Goal: Communication & Community: Share content

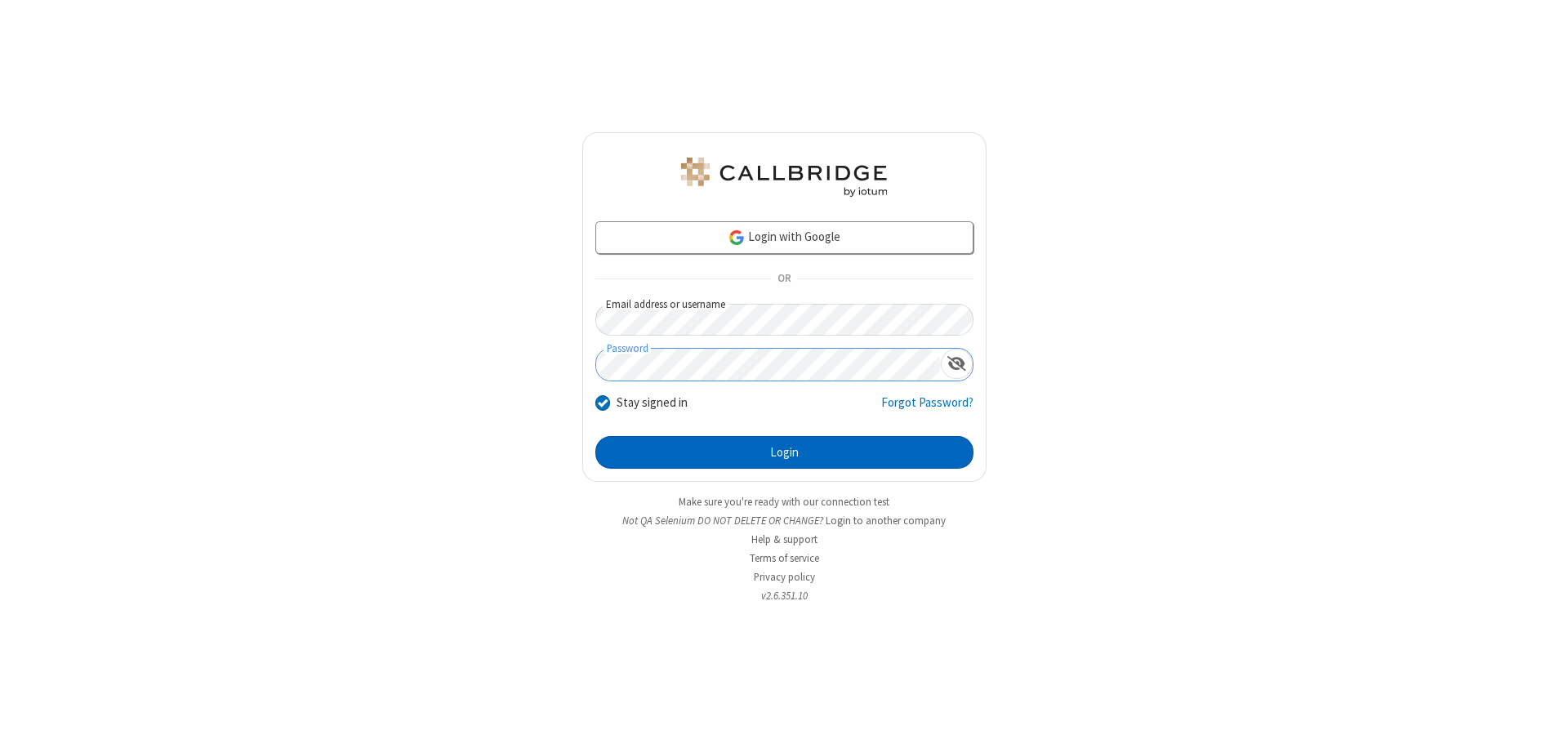
click at [784, 453] on button "Login" at bounding box center [784, 452] width 378 height 32
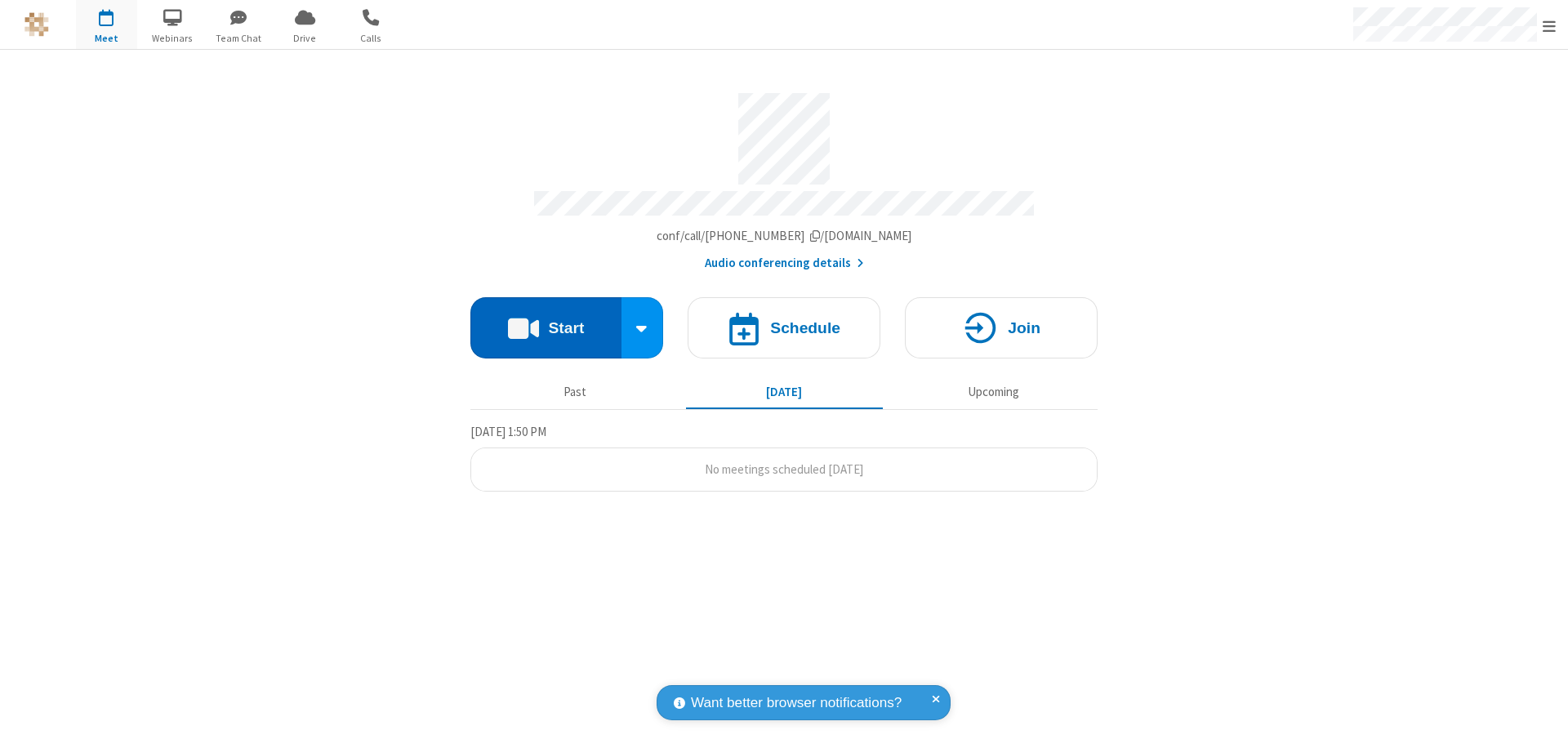
click at [545, 320] on button "Start" at bounding box center [546, 328] width 151 height 61
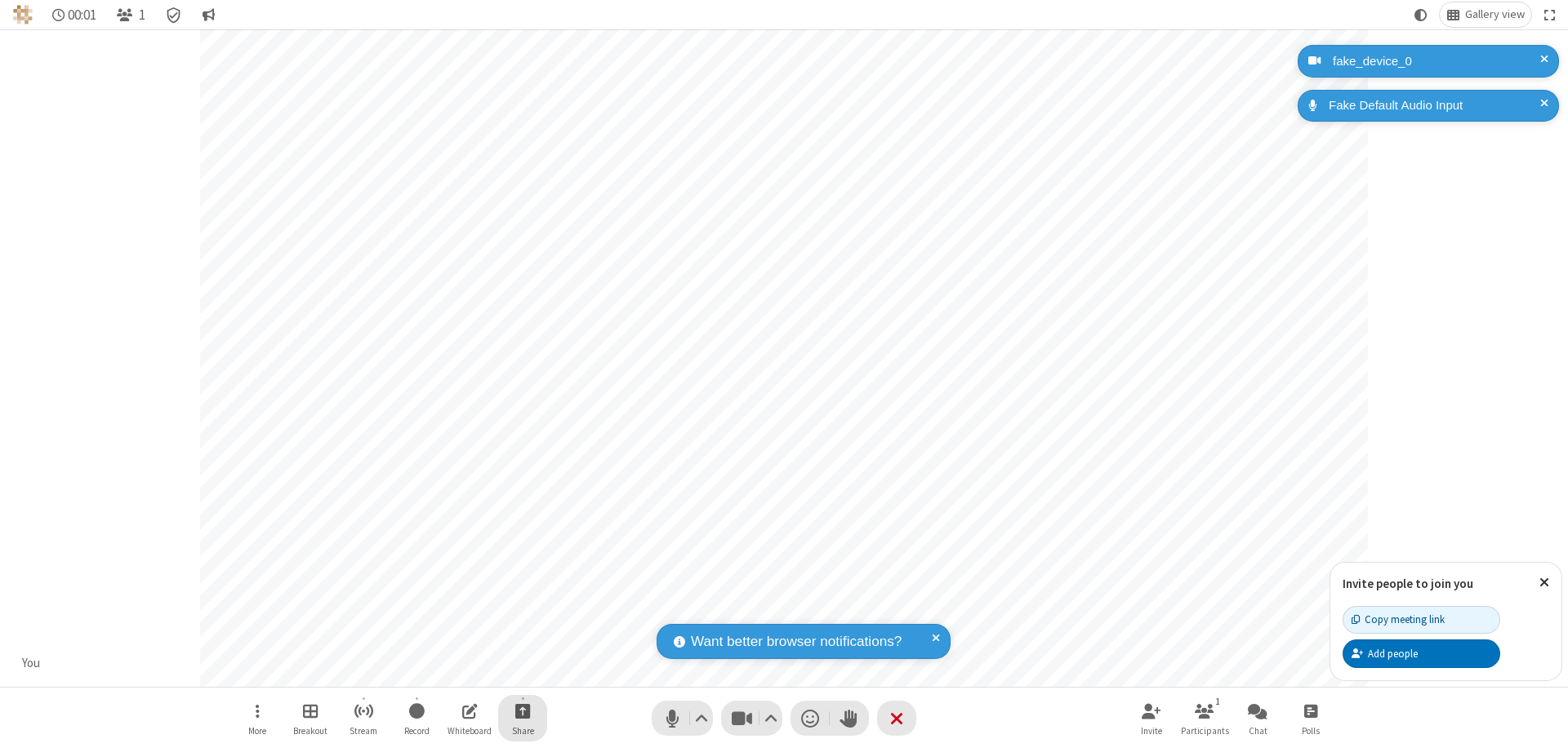
click at [523, 711] on span "Start sharing" at bounding box center [523, 711] width 16 height 21
click at [457, 671] on span "Share my screen" at bounding box center [457, 673] width 19 height 14
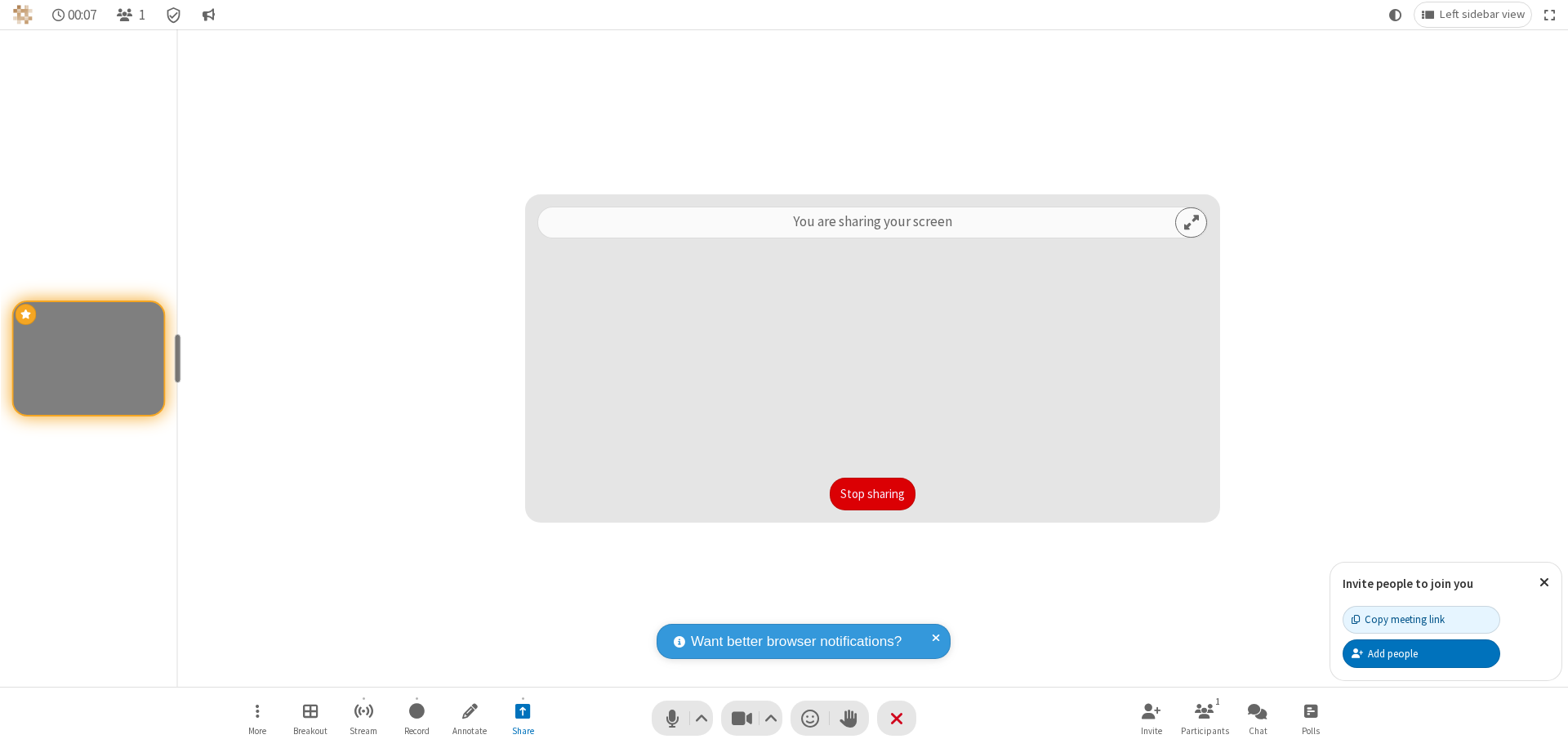
click at [872, 494] on button "Stop sharing" at bounding box center [873, 494] width 86 height 32
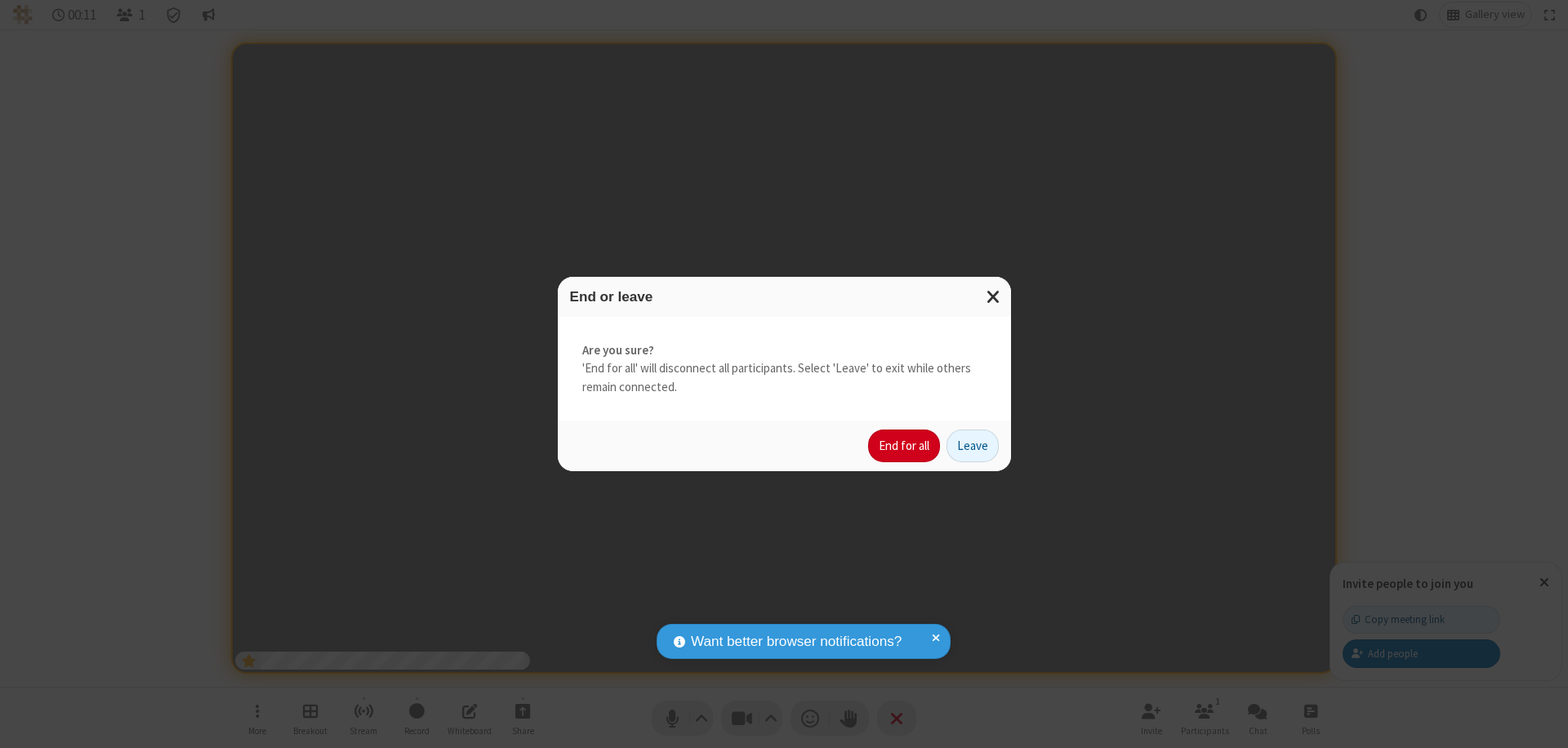
click at [905, 446] on button "End for all" at bounding box center [904, 445] width 72 height 32
